Goal: Information Seeking & Learning: Find specific fact

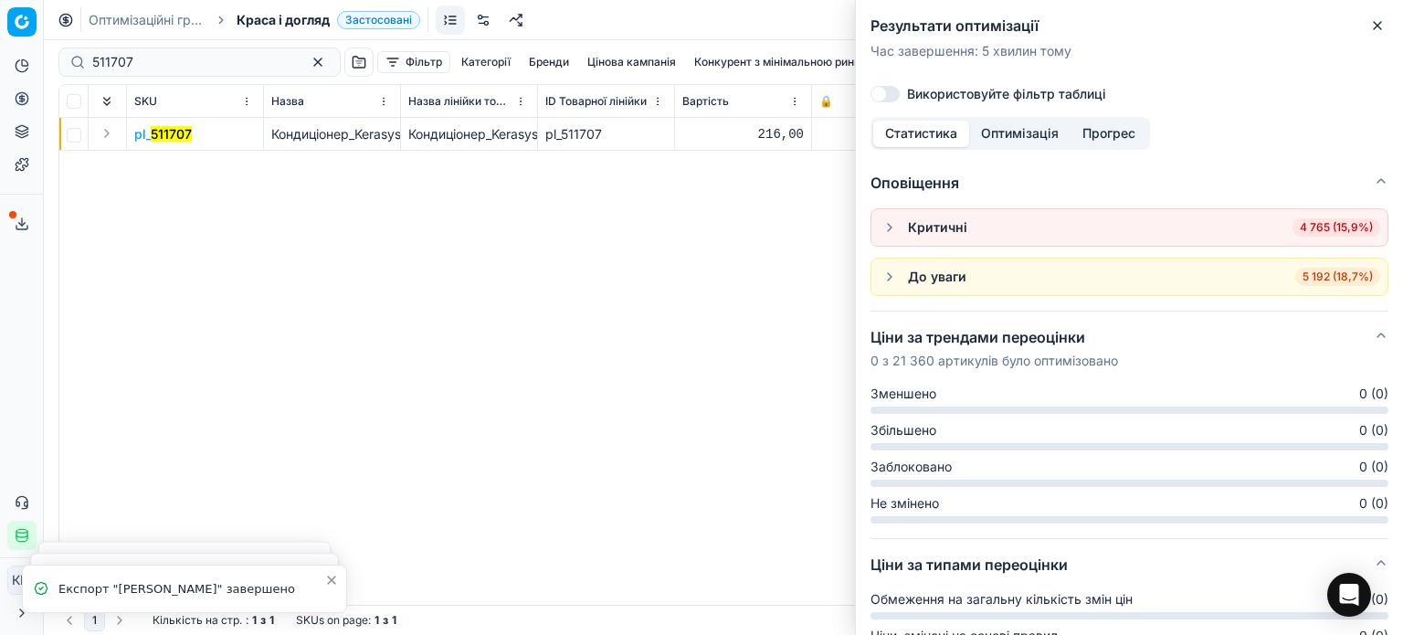
click at [1375, 37] on div "Результати оптимізації Час завершення : 5 хвилин тому [PERSON_NAME] фільтр табл…" at bounding box center [1129, 58] width 547 height 117
click at [1373, 32] on icon "button" at bounding box center [1377, 25] width 15 height 15
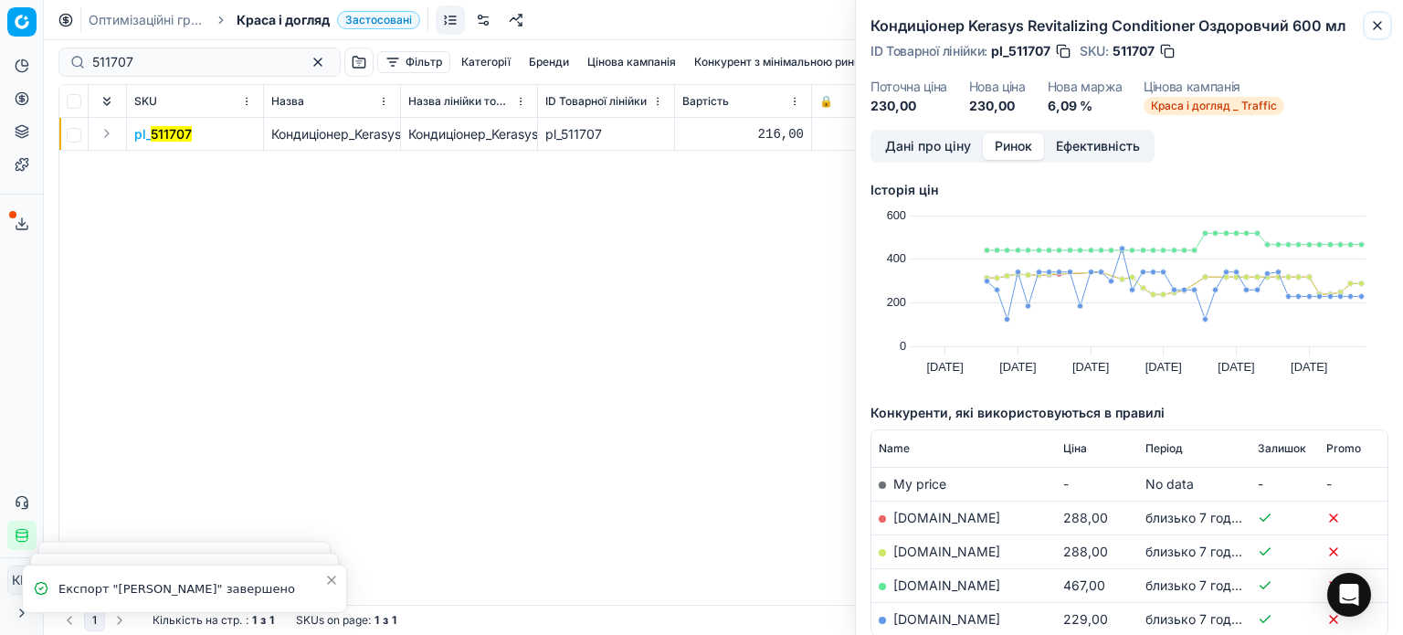
click at [1373, 32] on icon "button" at bounding box center [1377, 25] width 15 height 15
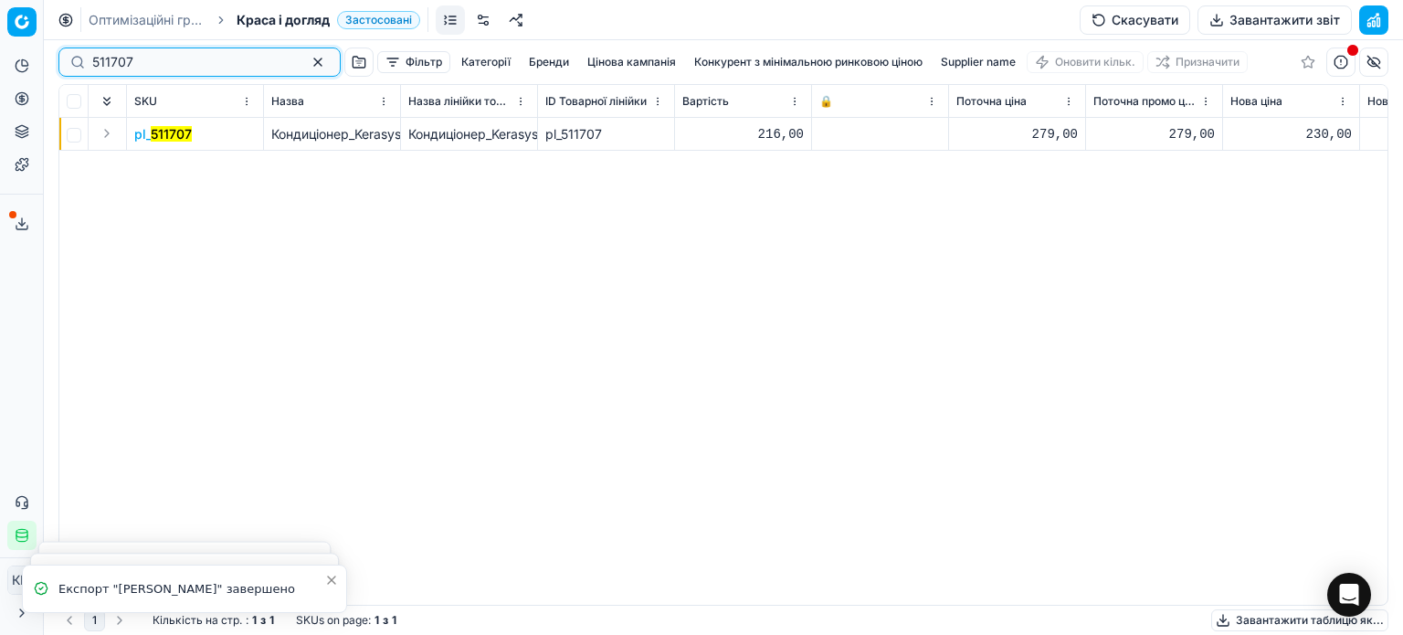
drag, startPoint x: 184, startPoint y: 71, endPoint x: 26, endPoint y: 60, distance: 159.3
click at [26, 60] on div "Pricing platform Аналітика Цінова оптимізація Асортимент продукції Шаблони Серв…" at bounding box center [701, 317] width 1403 height 635
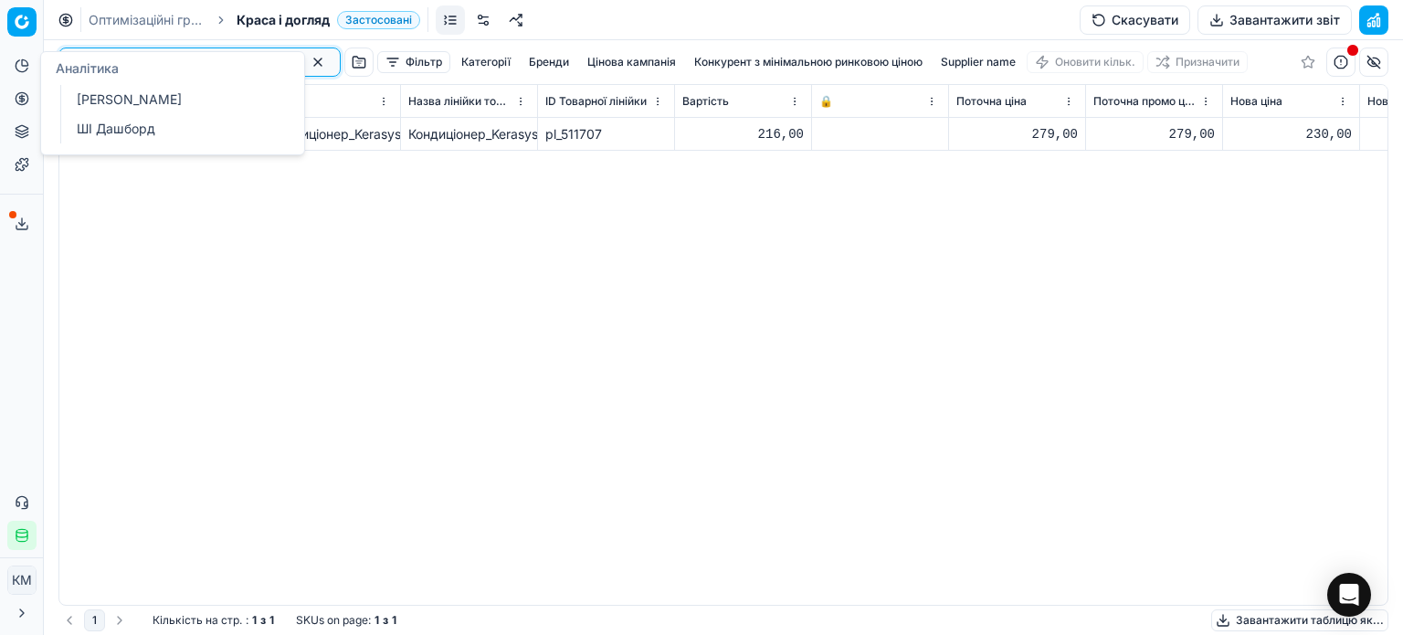
paste input "418174"
type input "418174"
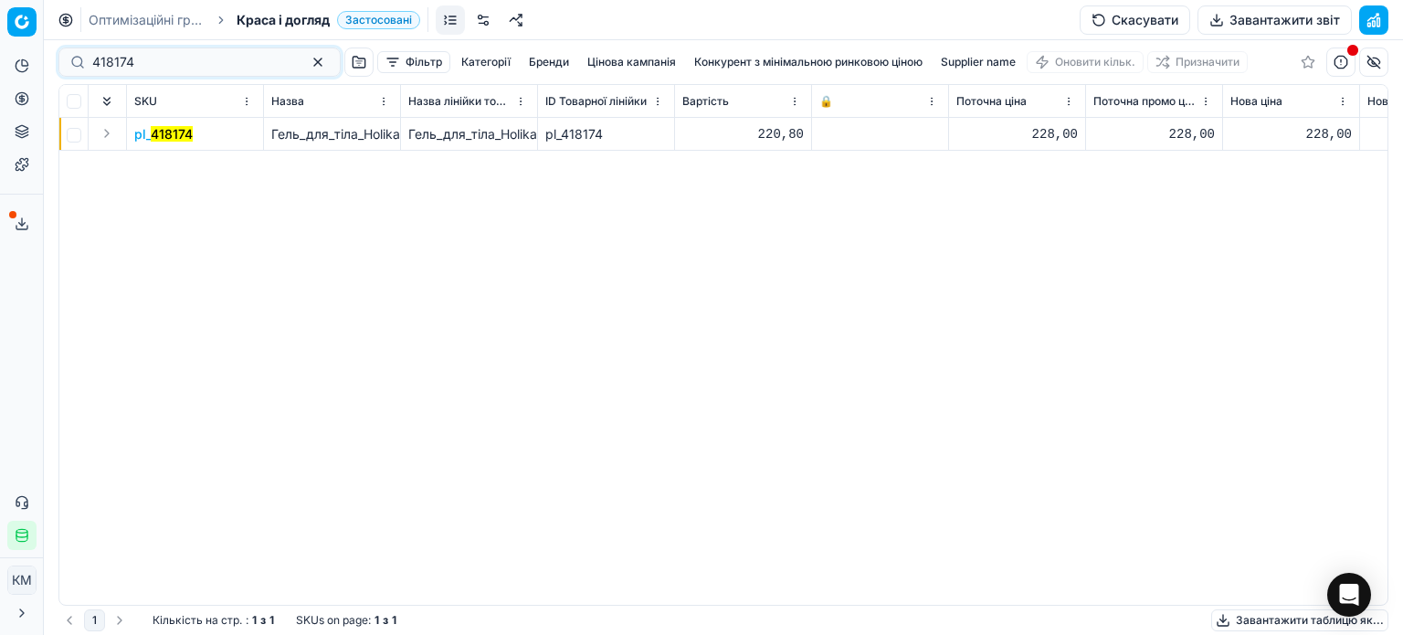
click at [181, 134] on mark "418174" at bounding box center [172, 134] width 42 height 16
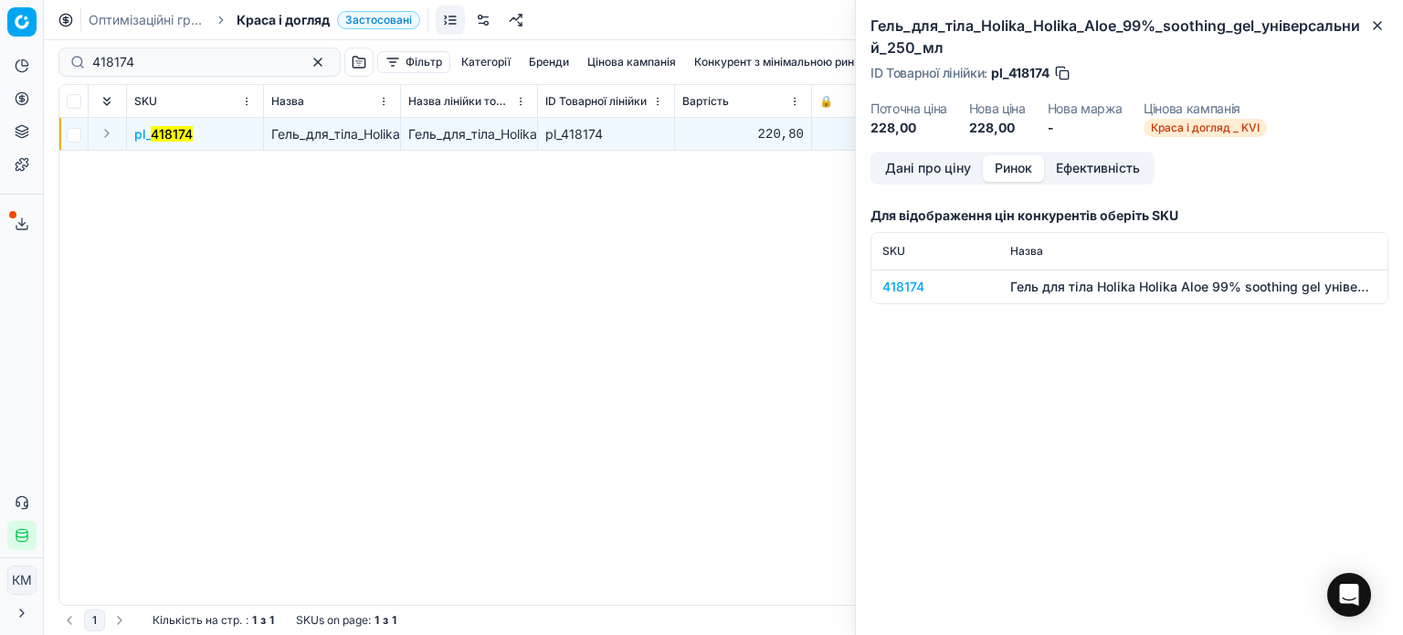
click at [1029, 166] on button "Ринок" at bounding box center [1013, 168] width 61 height 26
click at [914, 291] on div "418174" at bounding box center [935, 287] width 106 height 18
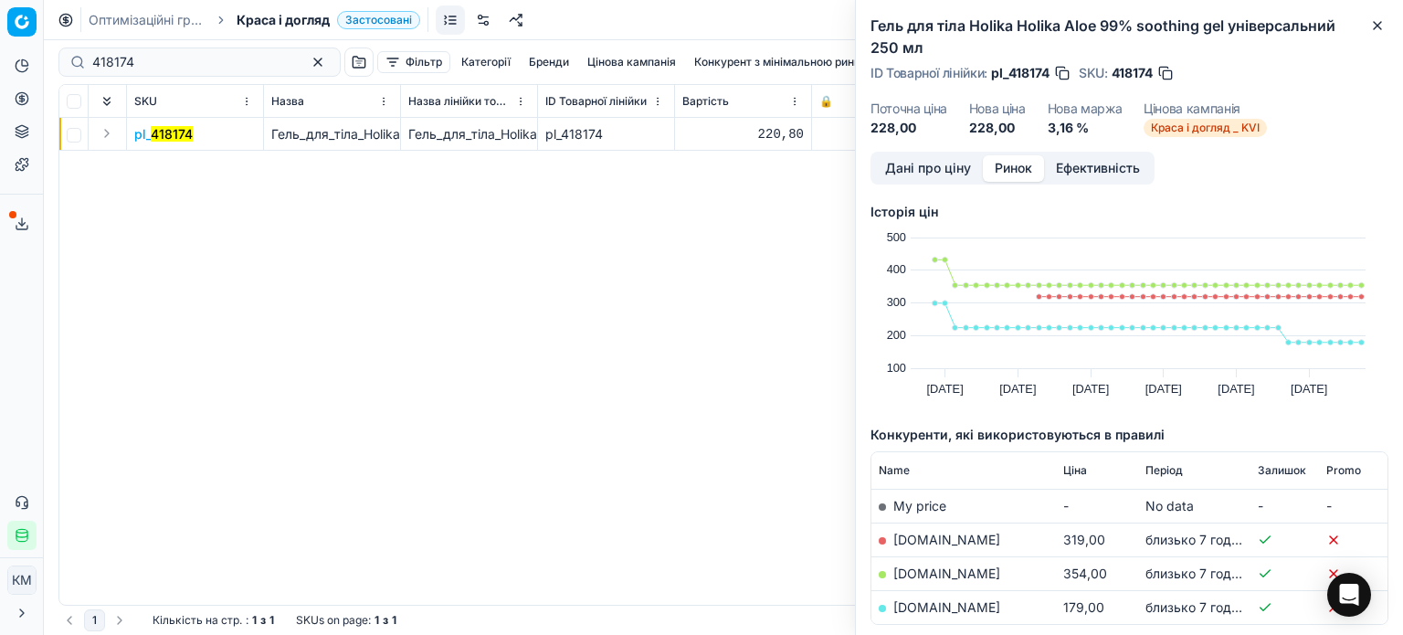
scroll to position [98, 0]
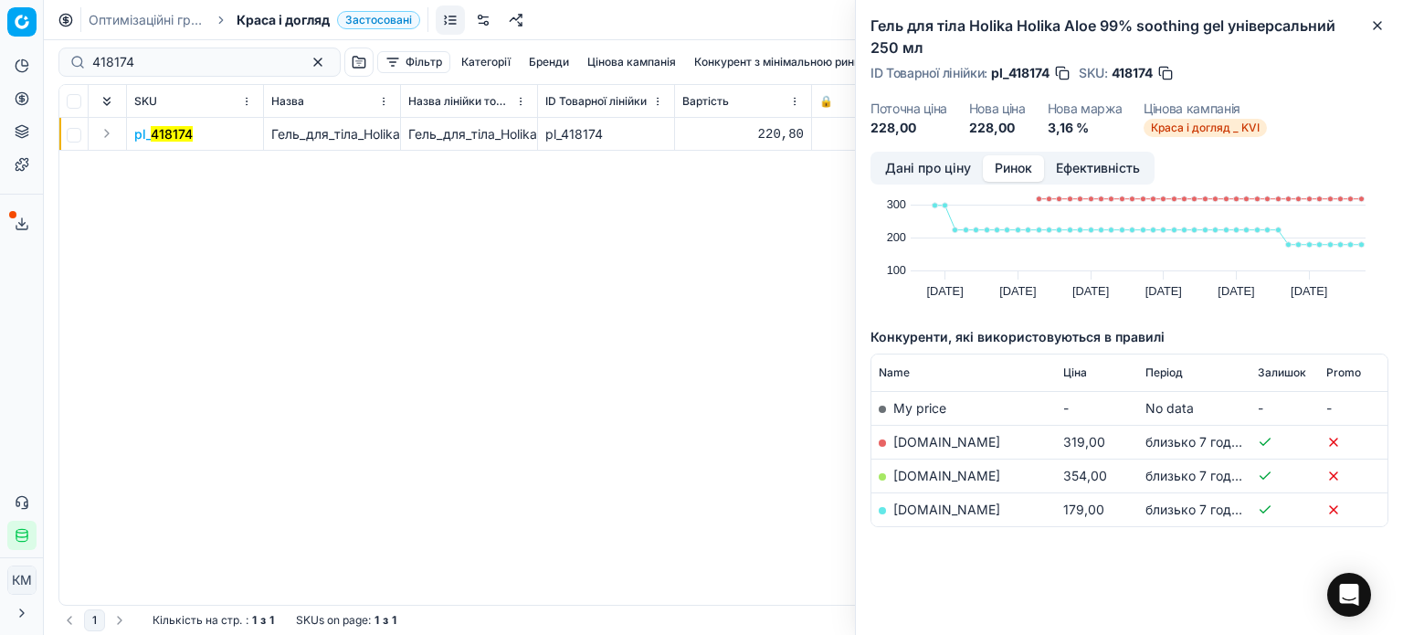
click at [912, 509] on link "[DOMAIN_NAME]" at bounding box center [946, 509] width 107 height 16
click at [1380, 34] on button "Close" at bounding box center [1377, 26] width 22 height 22
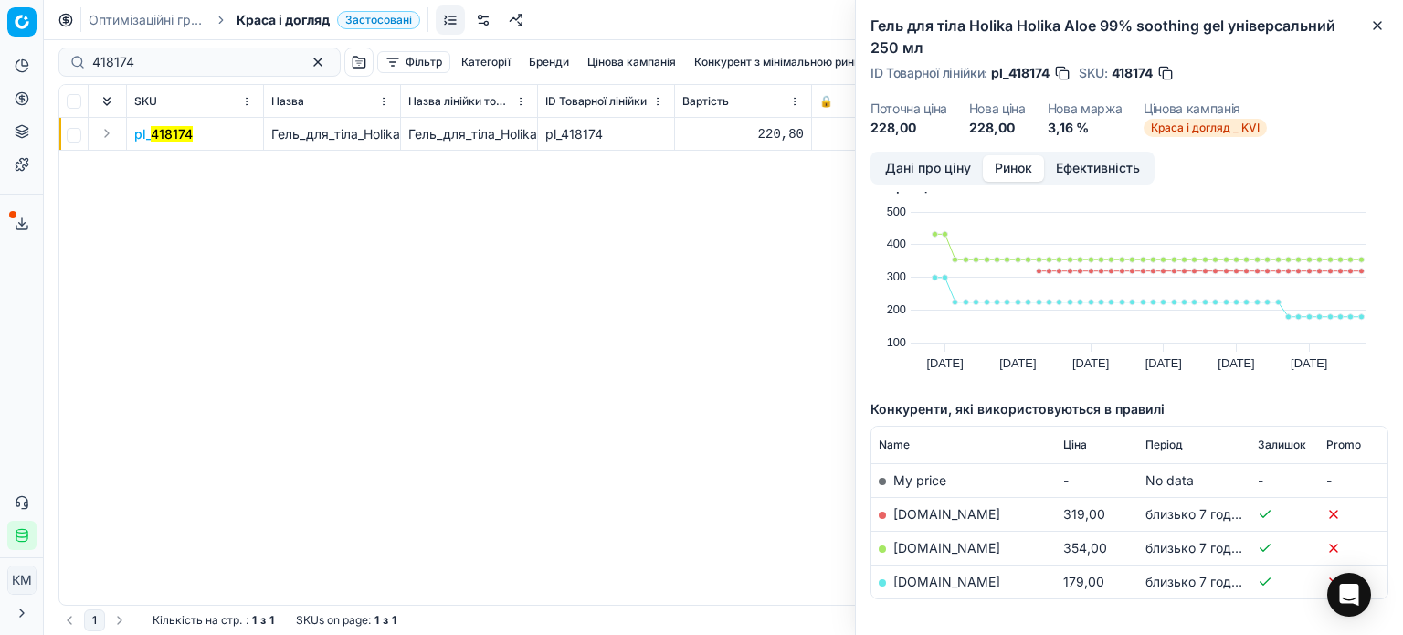
scroll to position [0, 0]
